Goal: Find specific page/section: Find specific page/section

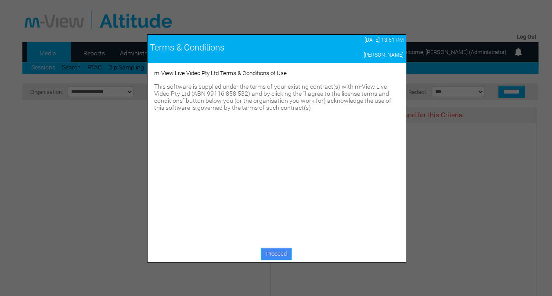
click at [278, 255] on link "Proceed" at bounding box center [276, 254] width 30 height 12
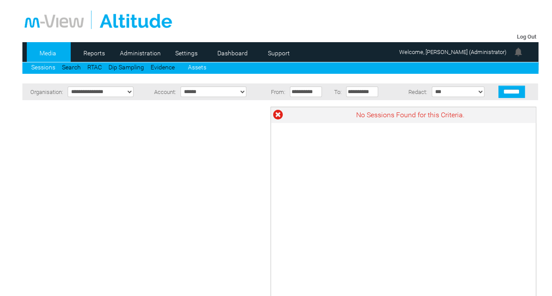
click at [193, 68] on link "Assets" at bounding box center [197, 67] width 18 height 7
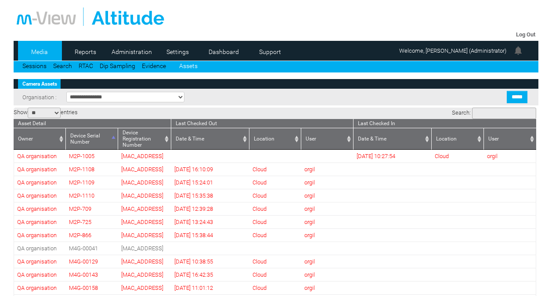
select select "**"
drag, startPoint x: 95, startPoint y: 237, endPoint x: 69, endPoint y: 239, distance: 25.6
click at [69, 239] on td "M2P-866" at bounding box center [92, 235] width 52 height 13
copy td "M2P-866"
